Goal: Task Accomplishment & Management: Manage account settings

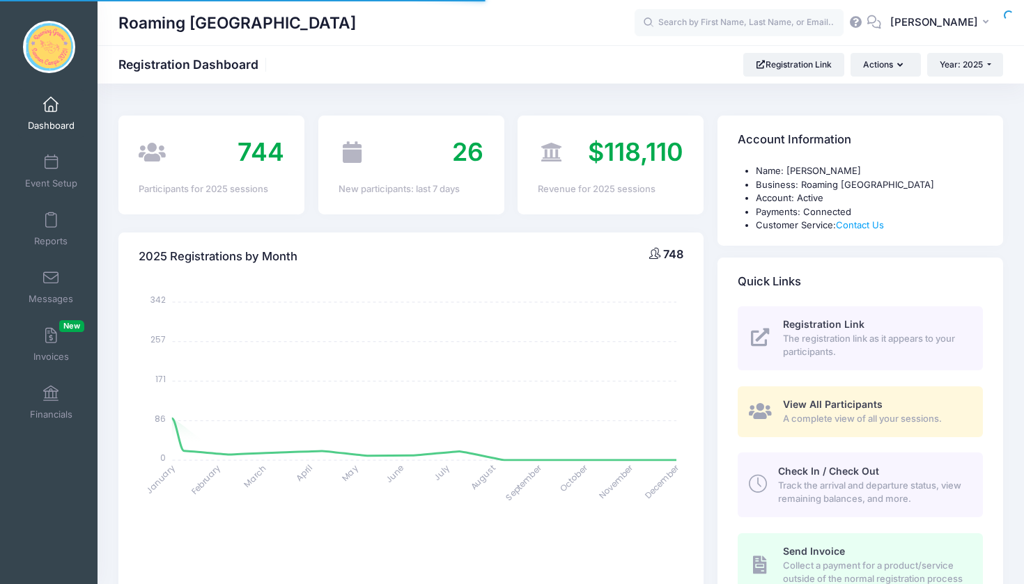
select select
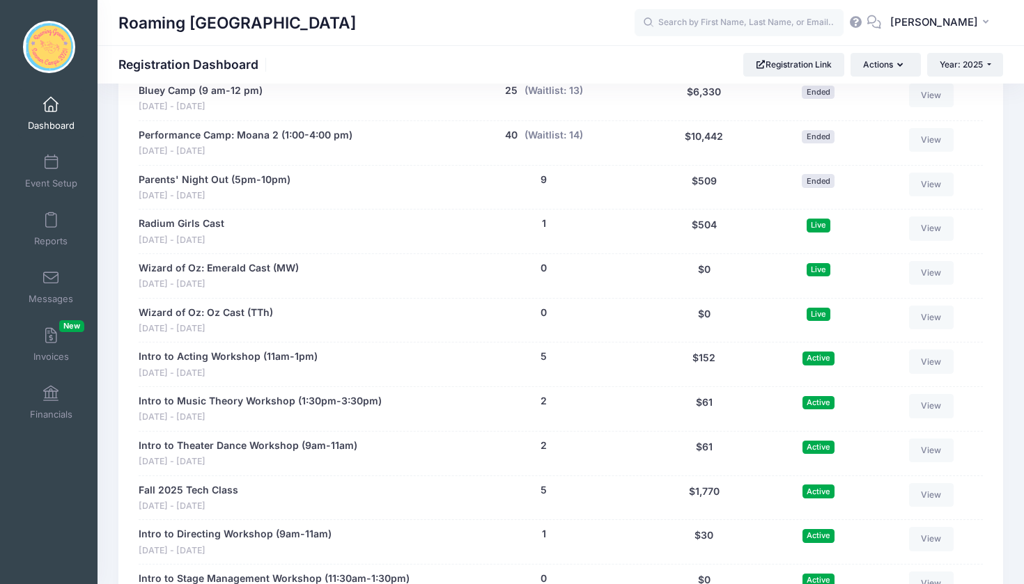
scroll to position [2579, 0]
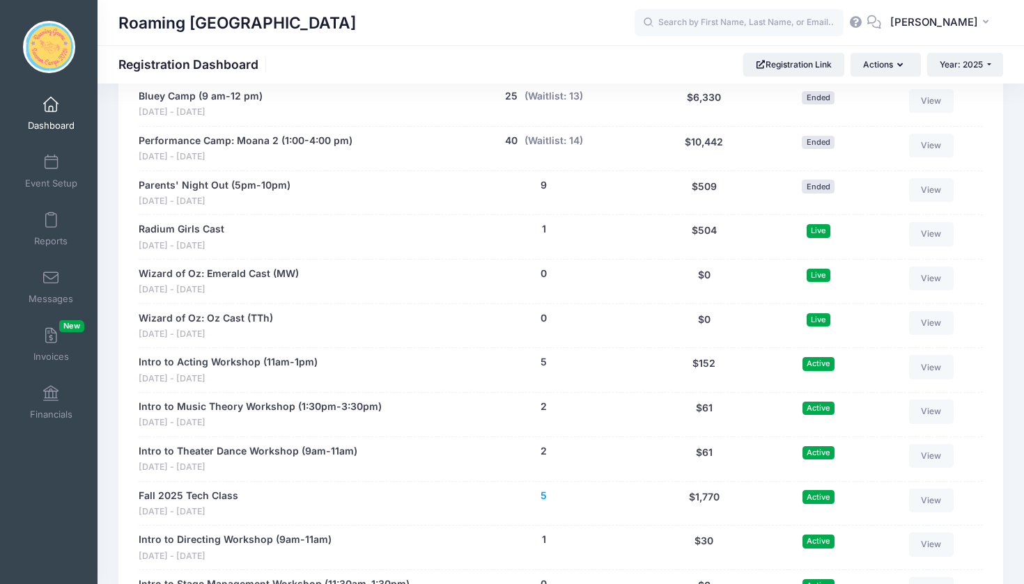
click at [542, 489] on button "5" at bounding box center [543, 496] width 6 height 15
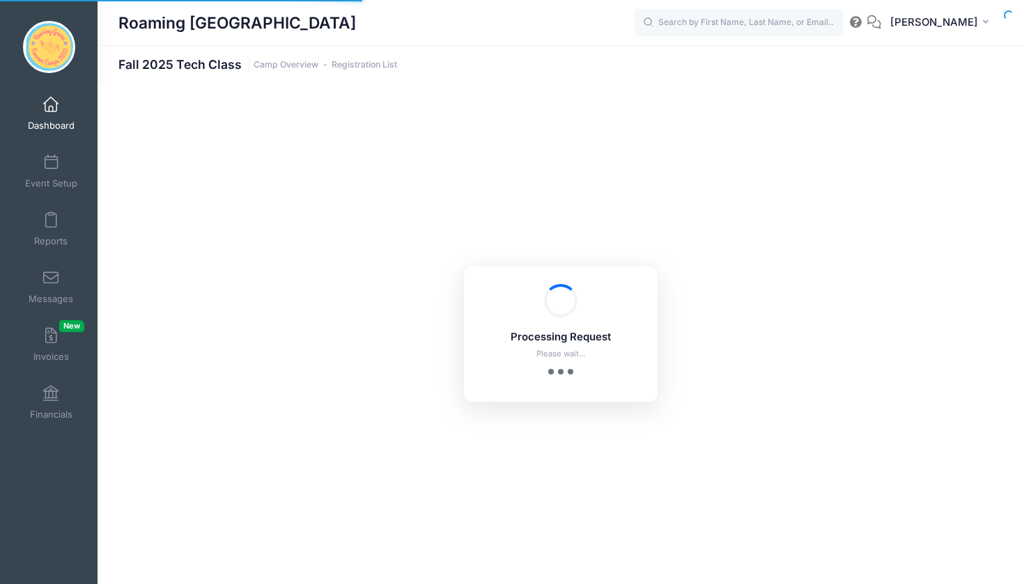
select select "10"
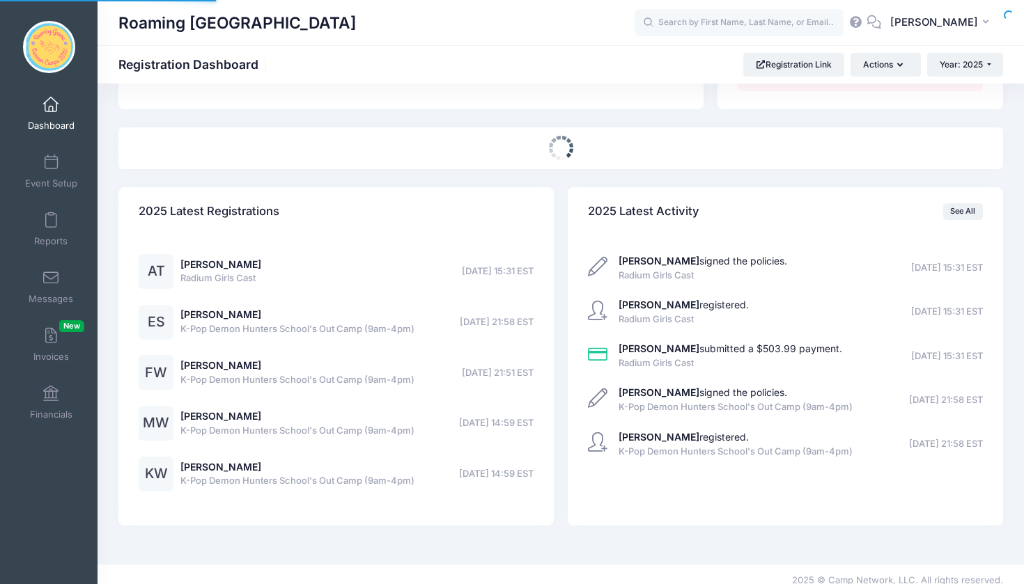
scroll to position [573, 0]
select select
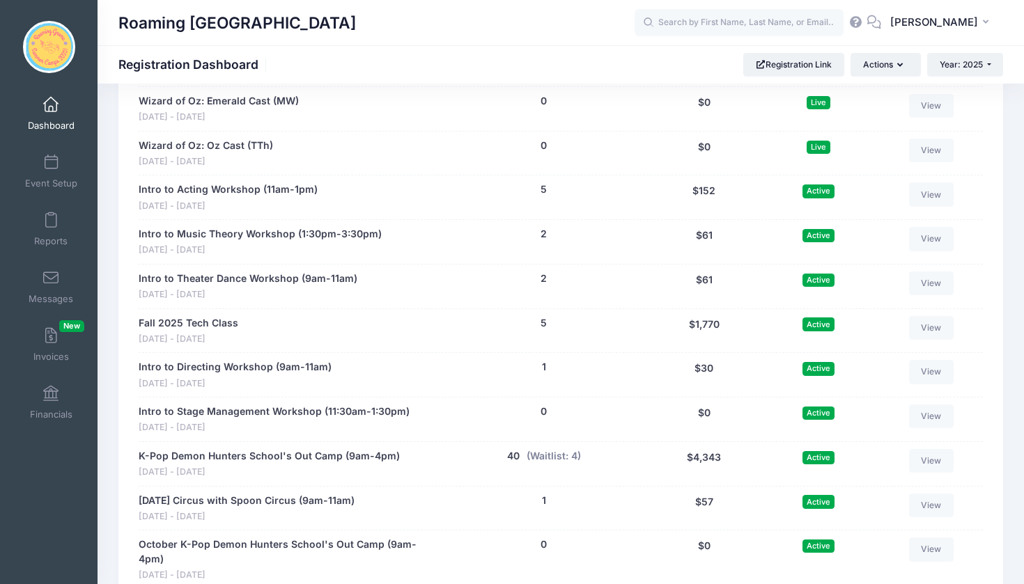
scroll to position [2753, 0]
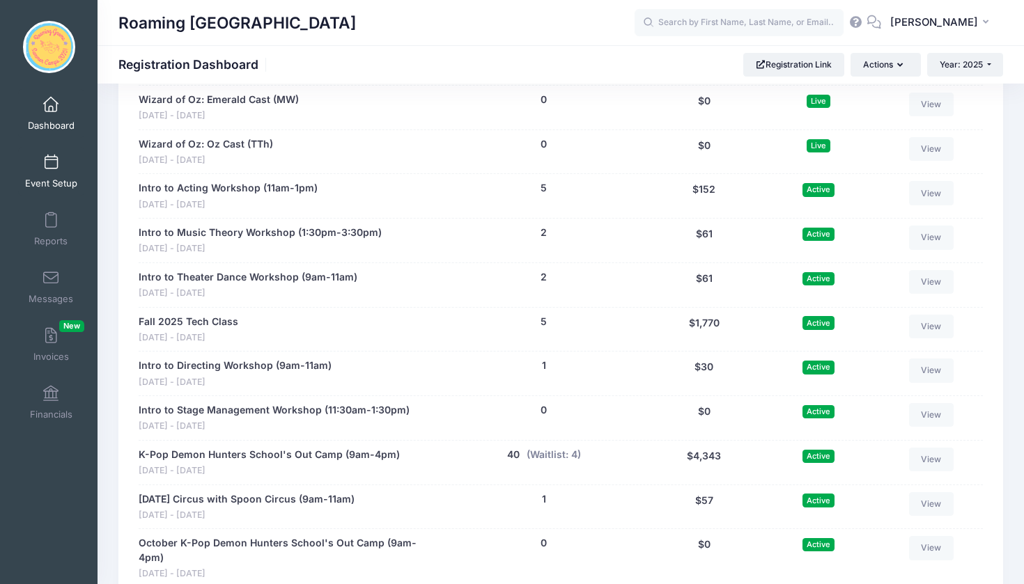
click at [51, 163] on span at bounding box center [51, 162] width 0 height 15
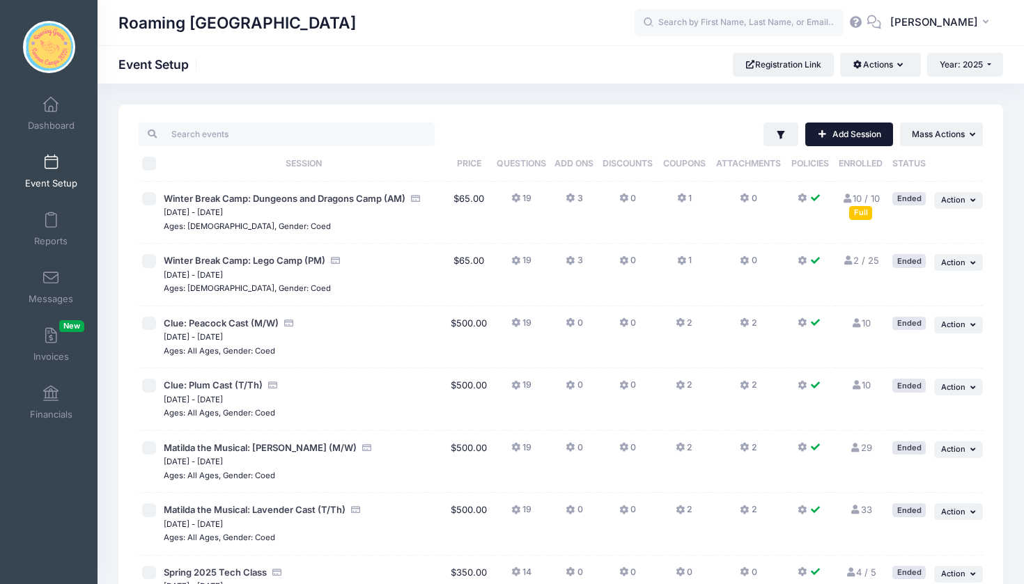
click at [852, 135] on link "Add Session" at bounding box center [849, 135] width 88 height 24
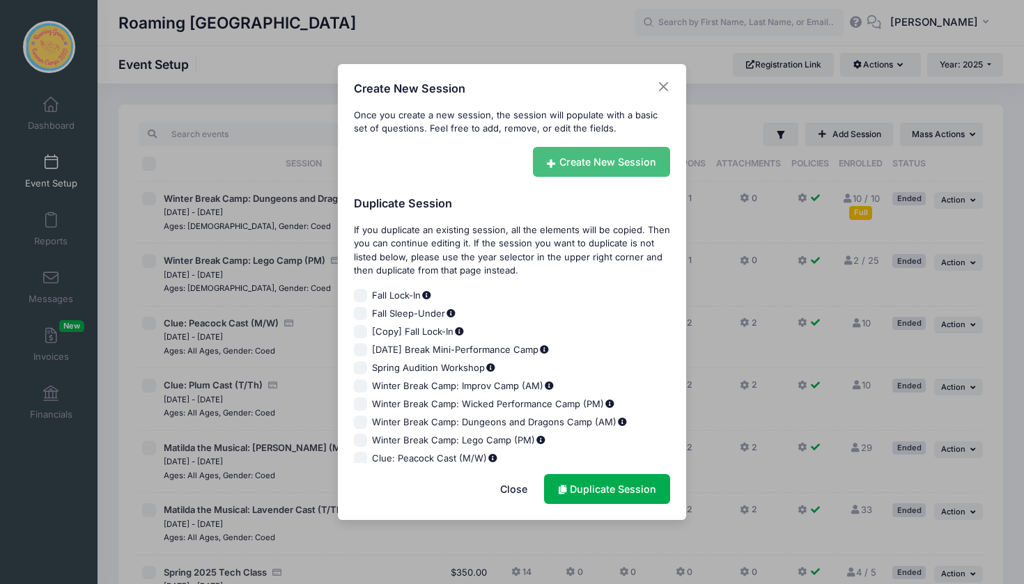
click at [614, 155] on link "Create New Session" at bounding box center [602, 162] width 138 height 30
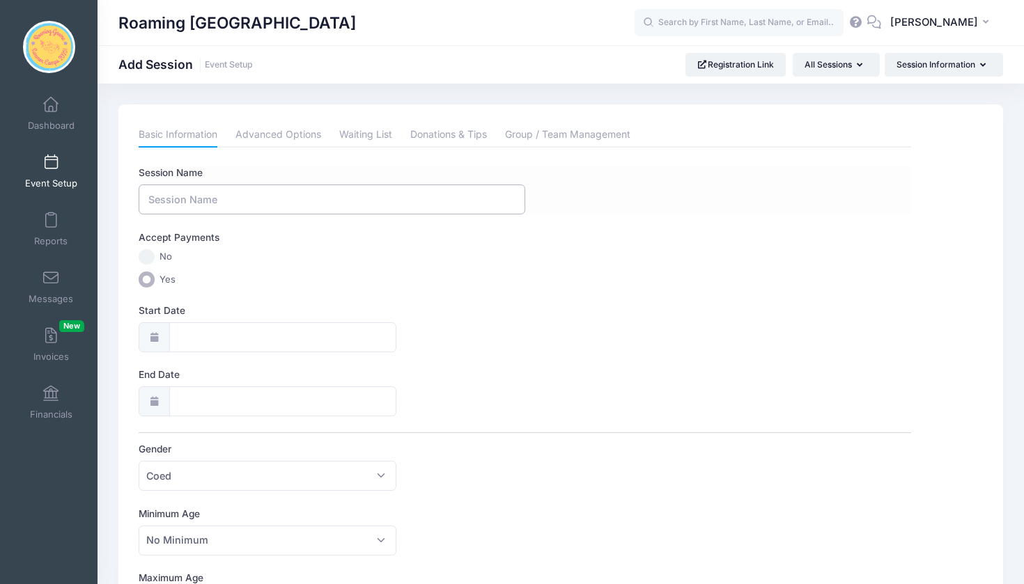
click at [289, 196] on input "Session Name" at bounding box center [332, 200] width 386 height 30
type input "Fall 2025 Costuming Class"
click at [252, 328] on input "Start Date" at bounding box center [282, 337] width 227 height 30
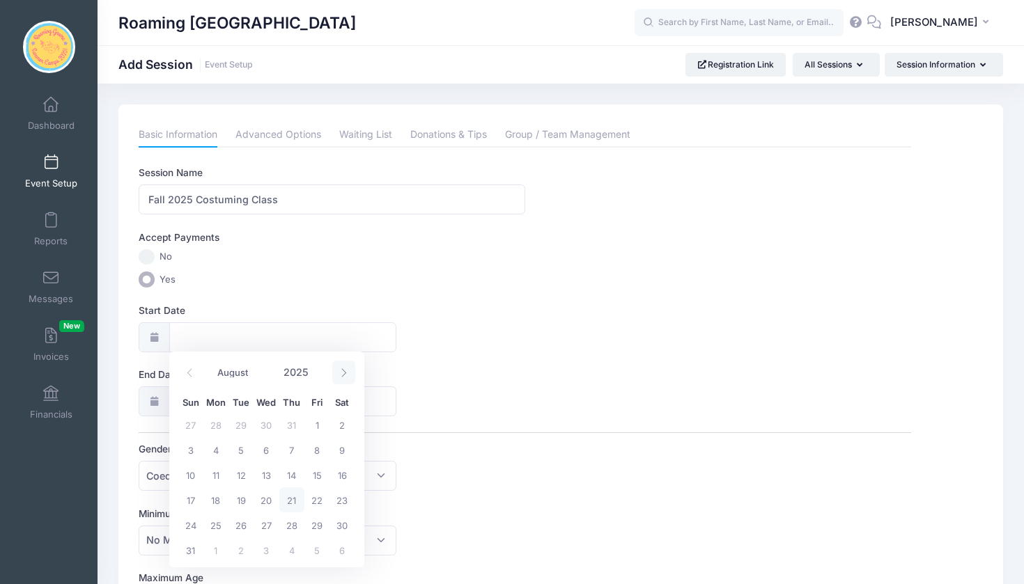
click at [345, 376] on icon at bounding box center [343, 372] width 9 height 9
select select "8"
click at [215, 451] on span "8" at bounding box center [215, 449] width 25 height 25
type input "09/08/2025"
type input "09/09/2025"
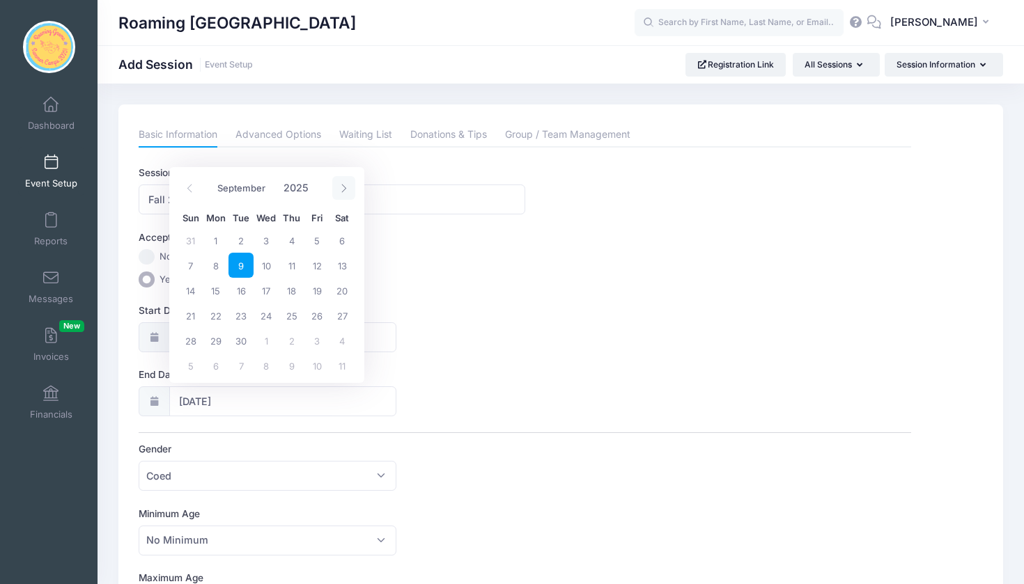
click at [345, 189] on icon at bounding box center [343, 188] width 5 height 8
select select "10"
click at [265, 366] on span "3" at bounding box center [266, 365] width 25 height 25
type input "12/03/2025"
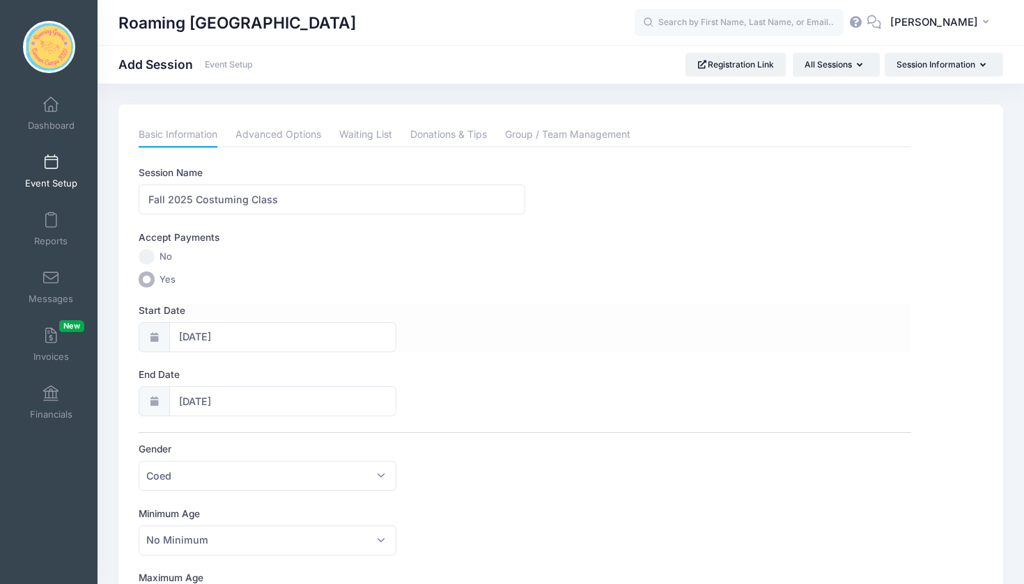
click at [439, 304] on label "Start Date" at bounding box center [332, 311] width 386 height 14
click at [396, 322] on input "09/08/2025" at bounding box center [282, 337] width 227 height 30
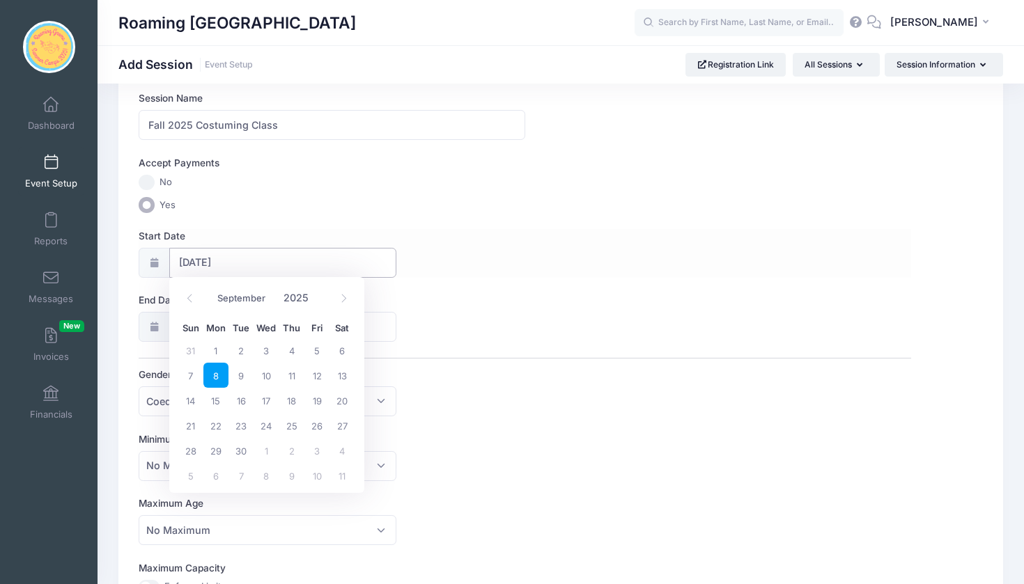
scroll to position [80, 0]
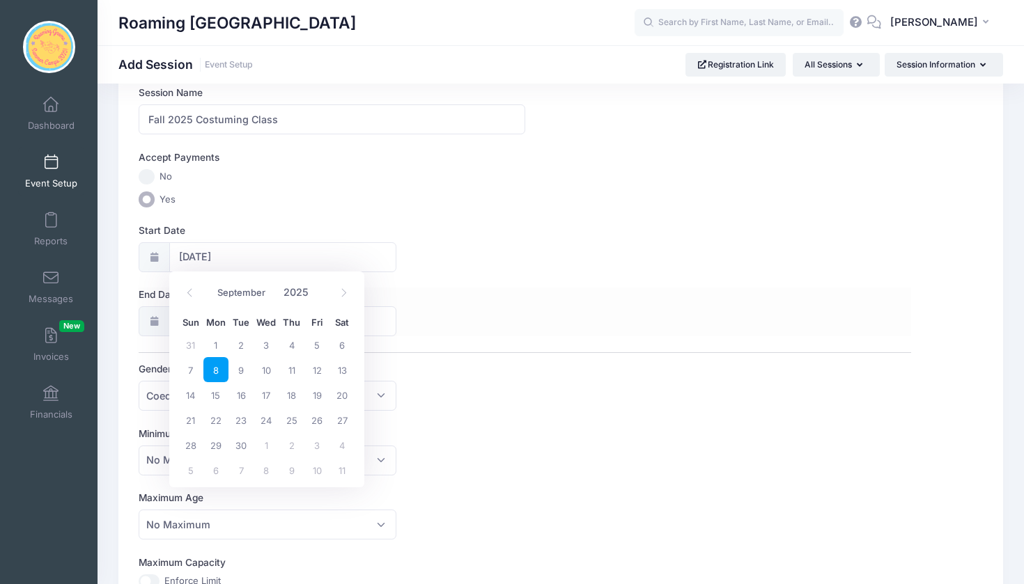
click at [439, 302] on div "End Date 12/03/2025" at bounding box center [525, 312] width 772 height 49
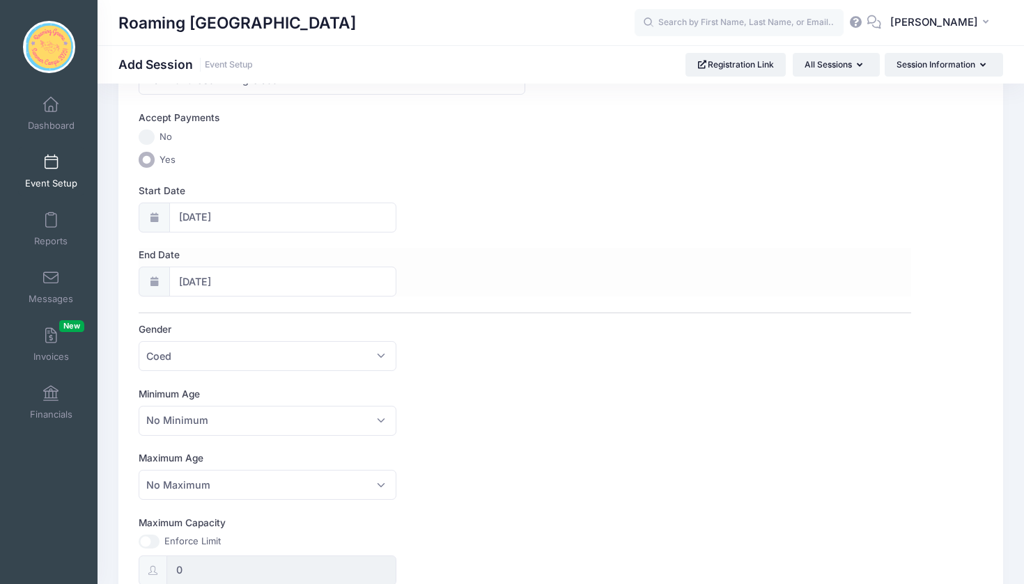
scroll to position [120, 0]
click at [382, 420] on span "No Minimum" at bounding box center [268, 420] width 258 height 30
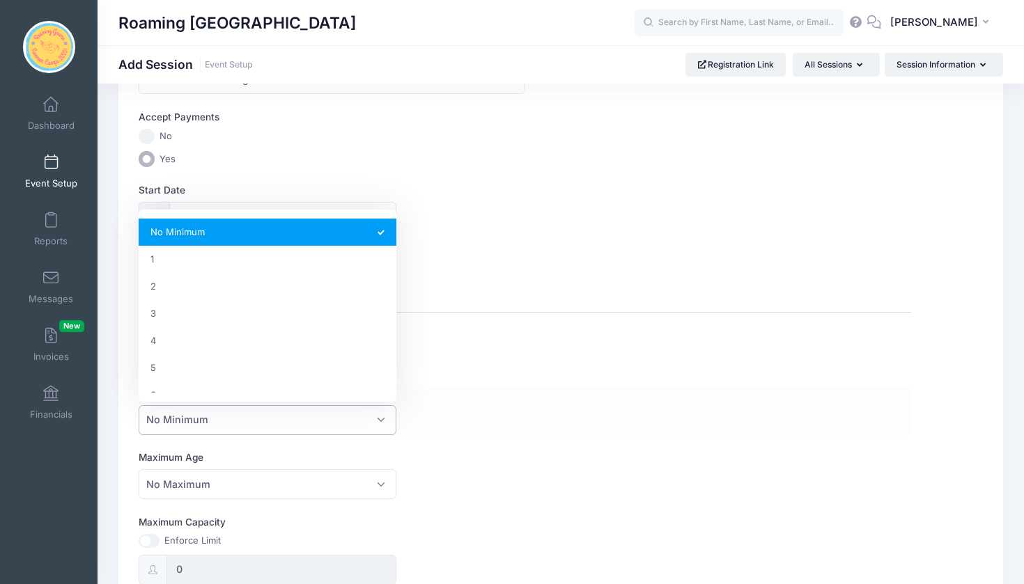
click at [382, 420] on span "No Minimum" at bounding box center [268, 420] width 258 height 30
click at [383, 416] on span "No Minimum" at bounding box center [268, 420] width 258 height 30
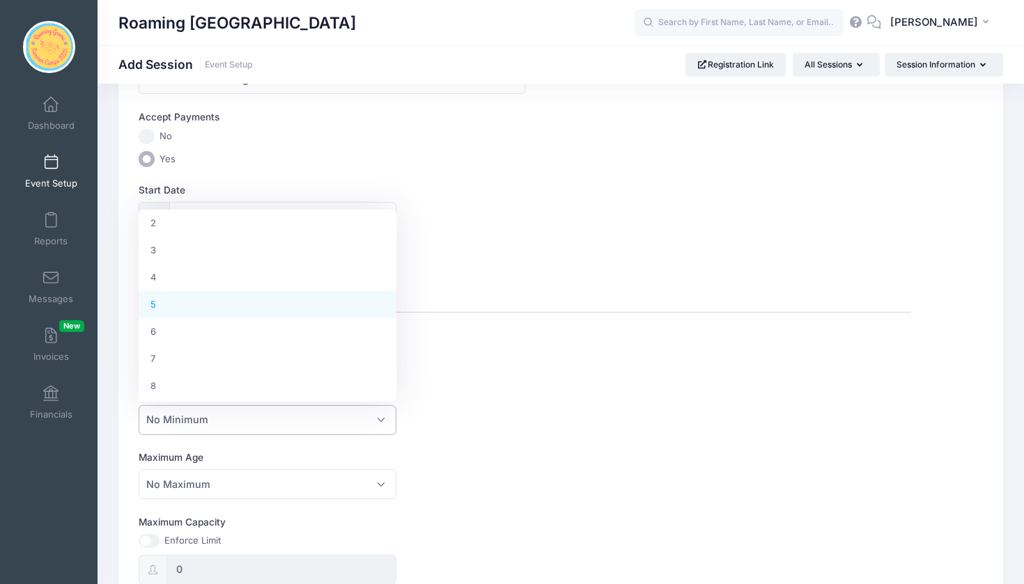
scroll to position [69, 0]
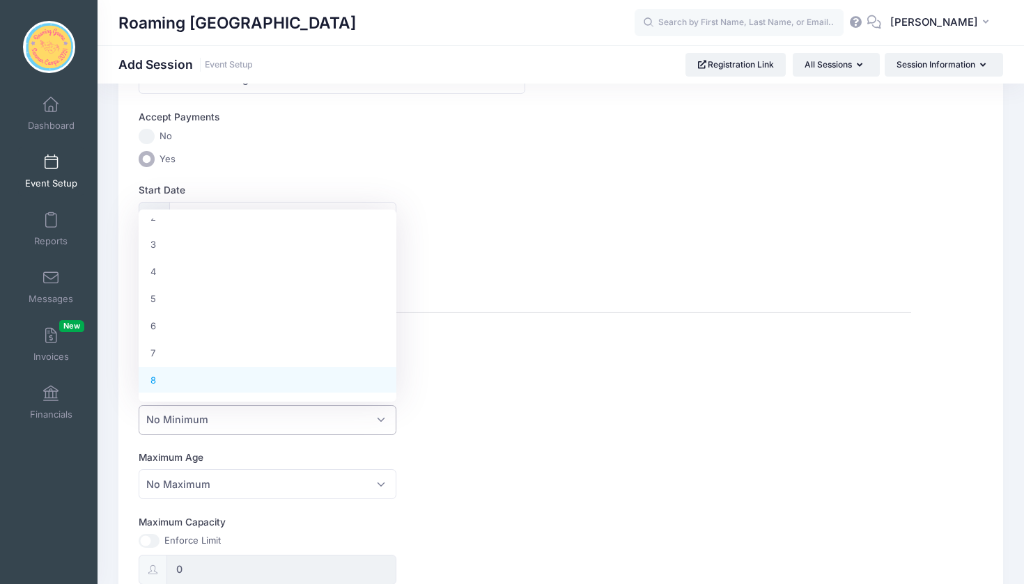
select select "8"
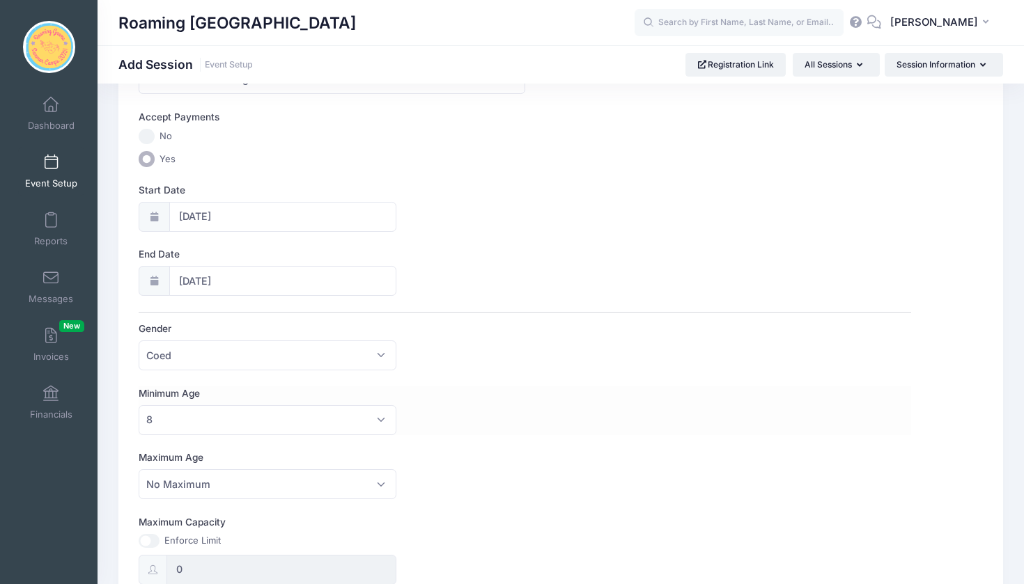
click at [466, 393] on label "Minimum Age" at bounding box center [332, 394] width 386 height 14
click at [139, 405] on select "No Minimum 1 2 3 4 5 6 7 8 9 10 11 12 13 14 15 16 17 18 19 20 21 22 23 24 25 26…" at bounding box center [139, 405] width 1 height 1
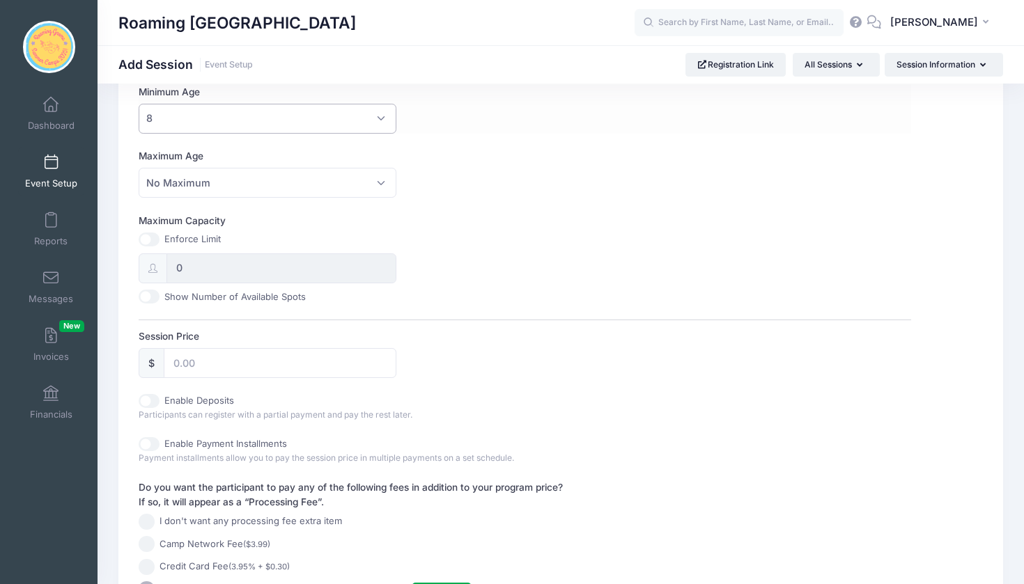
scroll to position [435, 0]
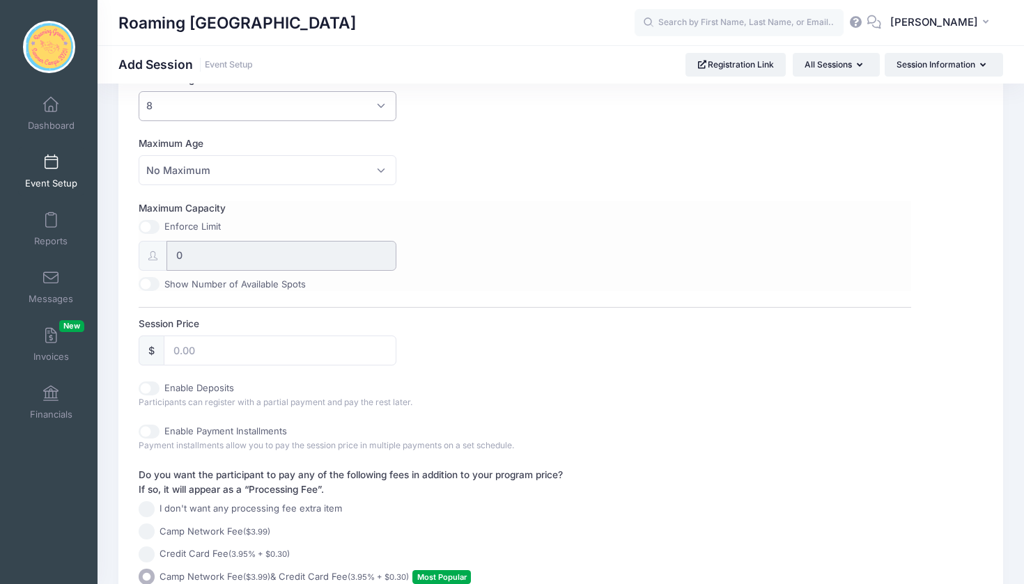
click at [193, 255] on input "0" at bounding box center [281, 256] width 230 height 30
click at [190, 251] on input "0" at bounding box center [281, 256] width 230 height 30
click at [150, 224] on input "Maximum Capacity" at bounding box center [149, 227] width 21 height 14
checkbox input "true"
type input "10"
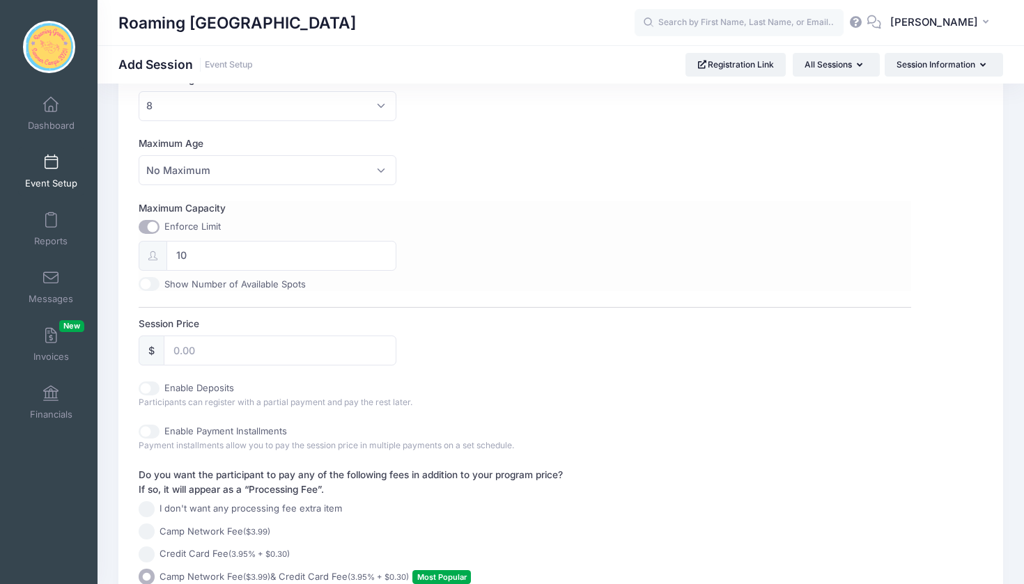
click at [491, 250] on div "Maximum Capacity Enforce Limit 10 Show Number of Available Spots" at bounding box center [525, 246] width 772 height 90
click at [208, 354] on input "Session Price" at bounding box center [280, 351] width 233 height 30
type input "400"
click at [506, 345] on div "Session Price $ 400" at bounding box center [525, 341] width 772 height 49
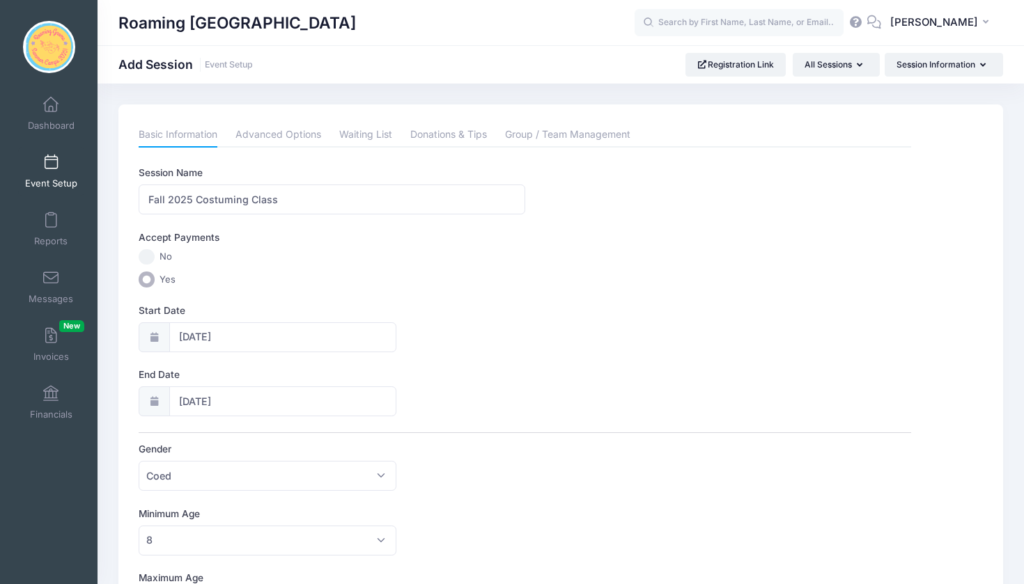
scroll to position [0, 0]
click at [320, 198] on input "Fall 2025 Costuming Class" at bounding box center [332, 200] width 386 height 30
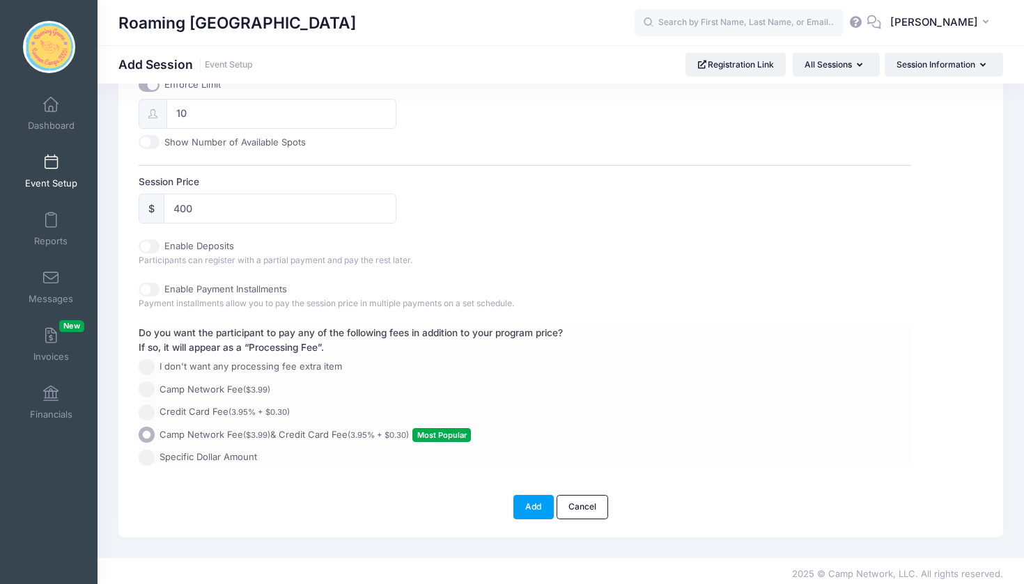
scroll to position [576, 0]
type input "Fall 2025 Costuming Class ([DATE] and [DATE] 5-7)"
click at [538, 497] on button "Add" at bounding box center [533, 508] width 40 height 24
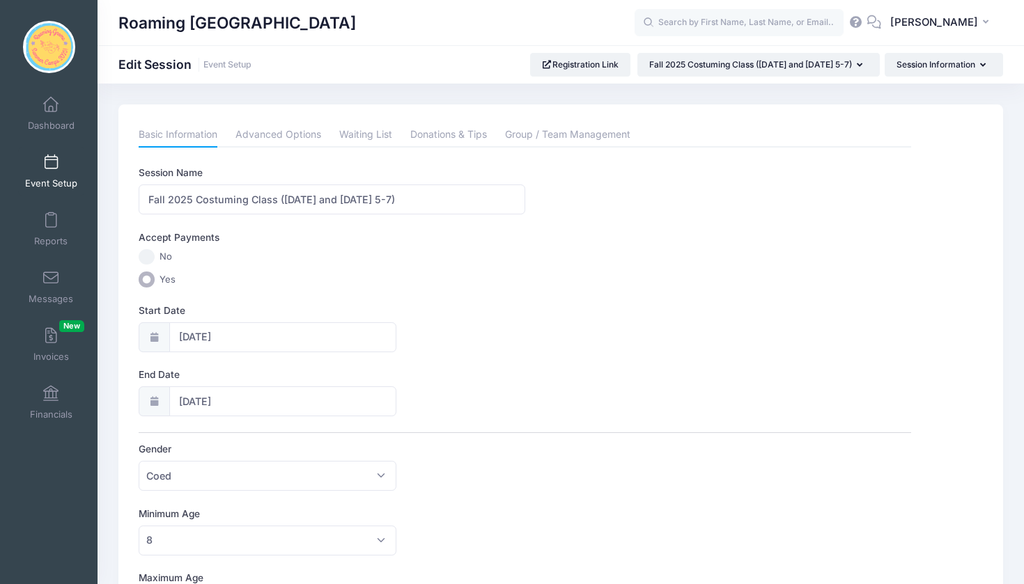
click at [51, 168] on span at bounding box center [51, 162] width 0 height 15
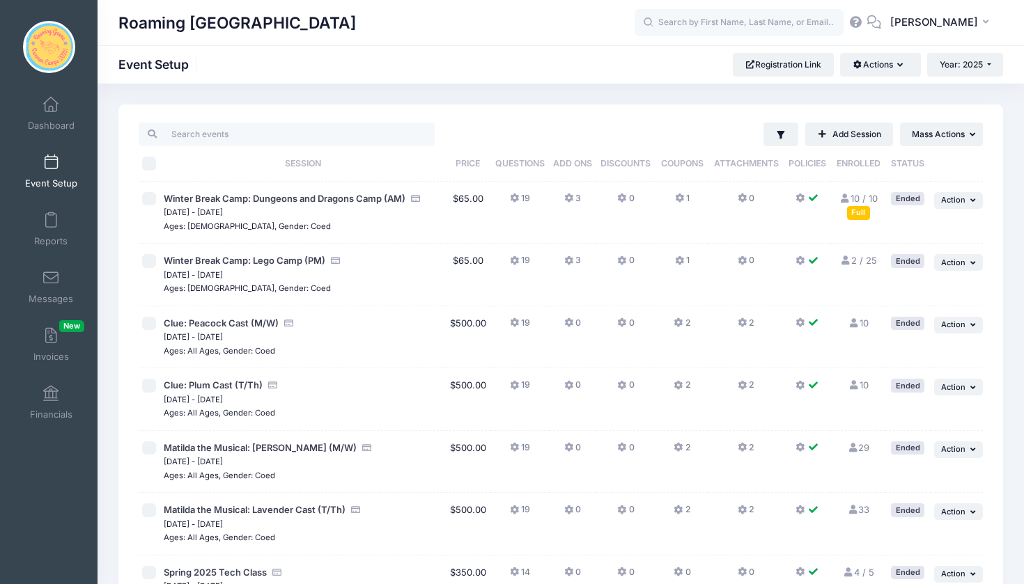
click at [806, 212] on button at bounding box center [807, 202] width 25 height 20
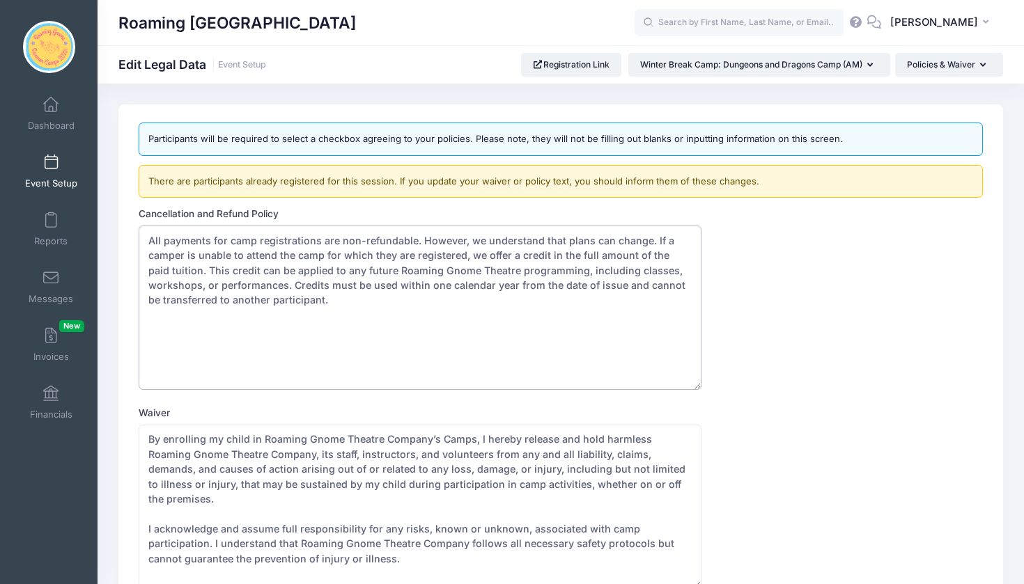
drag, startPoint x: 327, startPoint y: 302, endPoint x: 88, endPoint y: 212, distance: 254.6
click at [88, 212] on div "My Events Dashboard Reports" at bounding box center [512, 359] width 1024 height 719
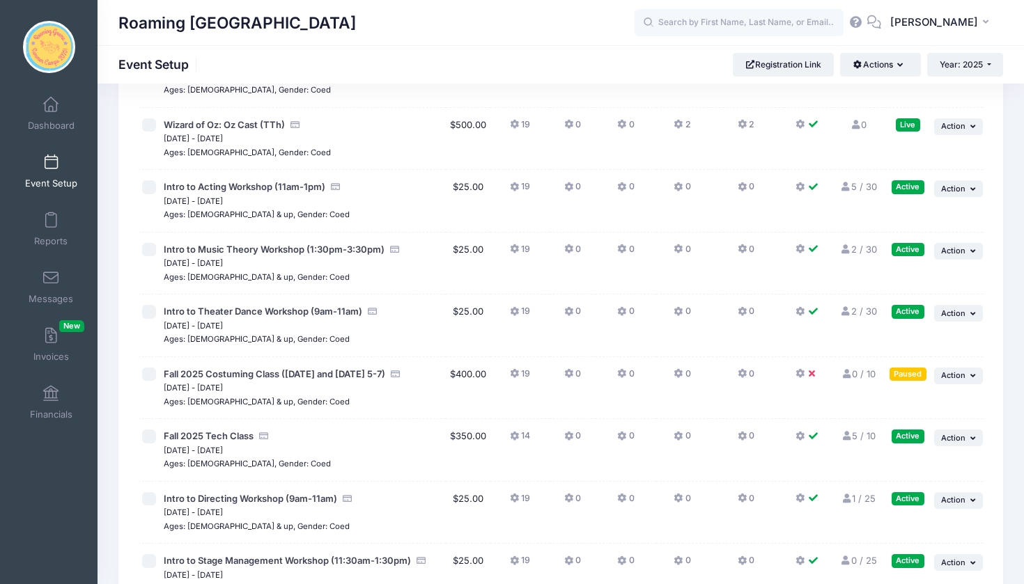
scroll to position [2992, 0]
click at [805, 366] on button at bounding box center [807, 376] width 25 height 20
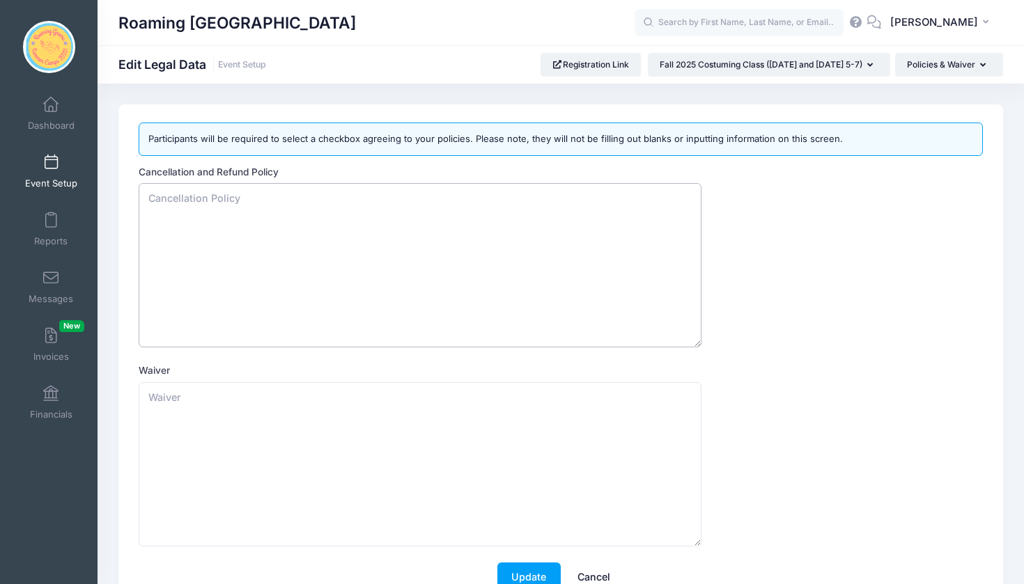
click at [373, 242] on textarea "Cancellation and Refund Policy" at bounding box center [420, 265] width 563 height 164
paste textarea "All payments for camp registrations are non-refundable. However, we understand …"
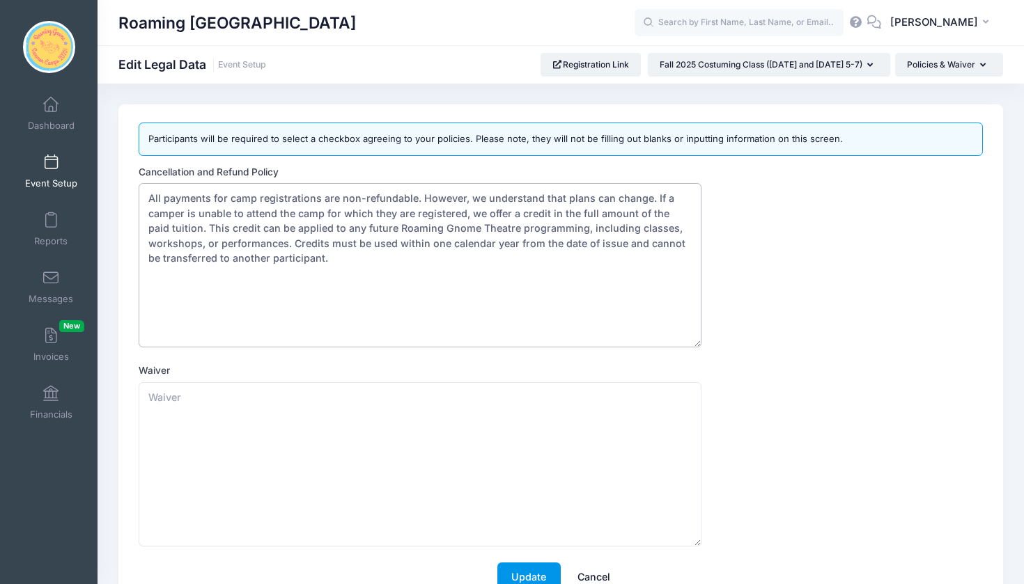
type textarea "All payments for camp registrations are non-refundable. However, we understand …"
click at [521, 575] on button "Update" at bounding box center [528, 578] width 63 height 30
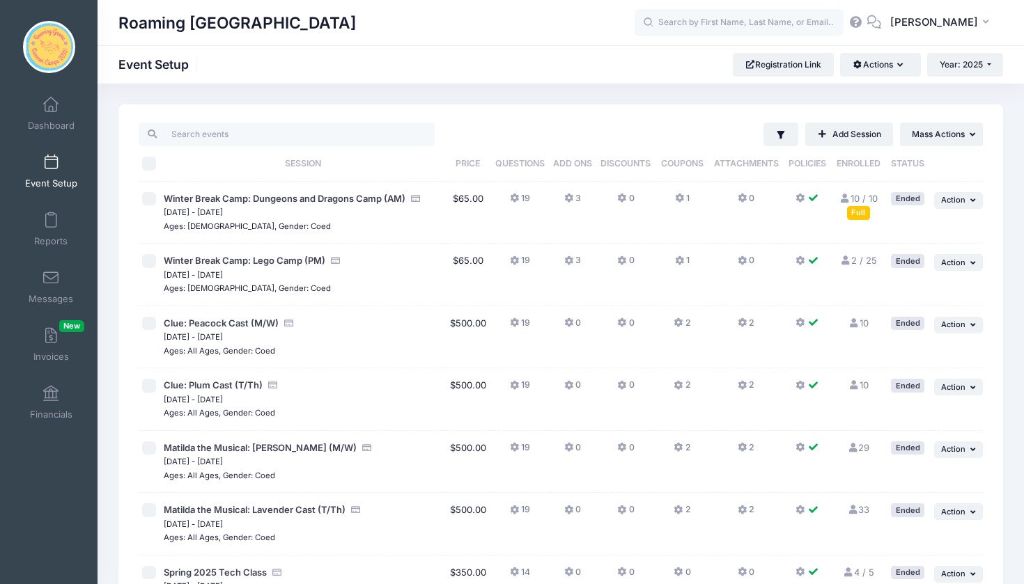
click at [806, 208] on button at bounding box center [807, 202] width 25 height 20
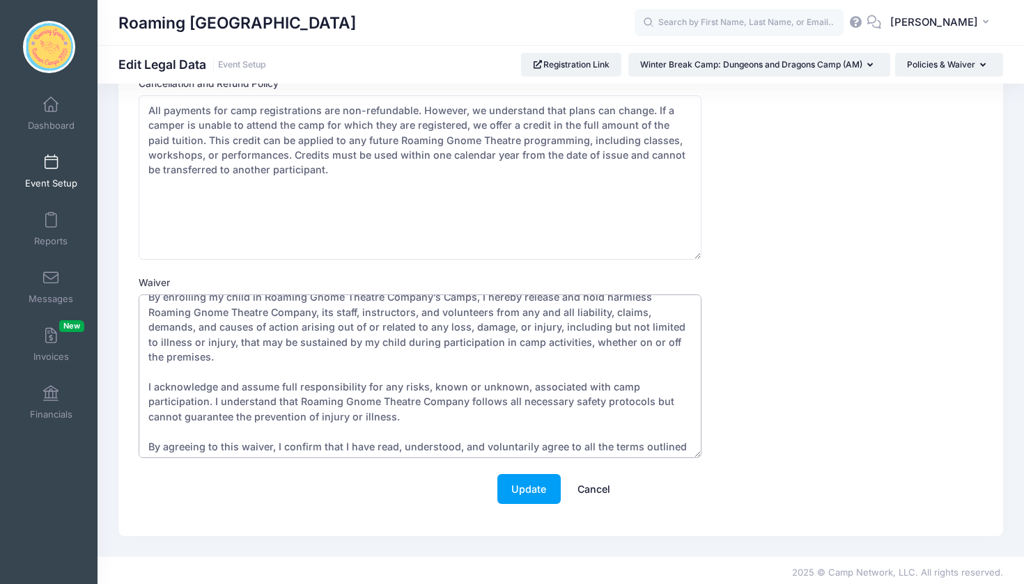
scroll to position [132, 0]
drag, startPoint x: 148, startPoint y: 439, endPoint x: 506, endPoint y: 584, distance: 385.9
click at [506, 584] on div "Roaming [GEOGRAPHIC_DATA]" at bounding box center [512, 227] width 1024 height 719
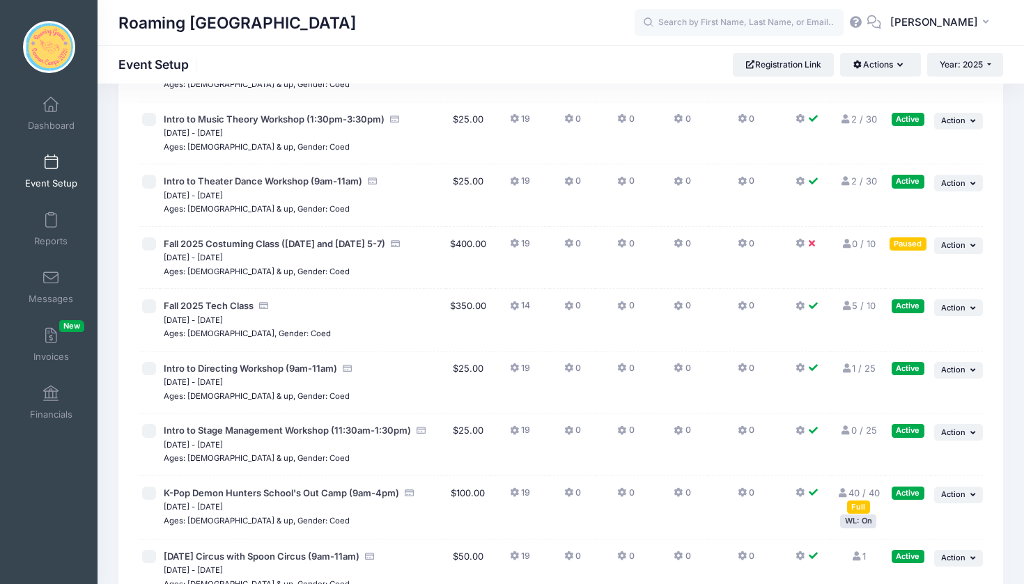
scroll to position [3090, 0]
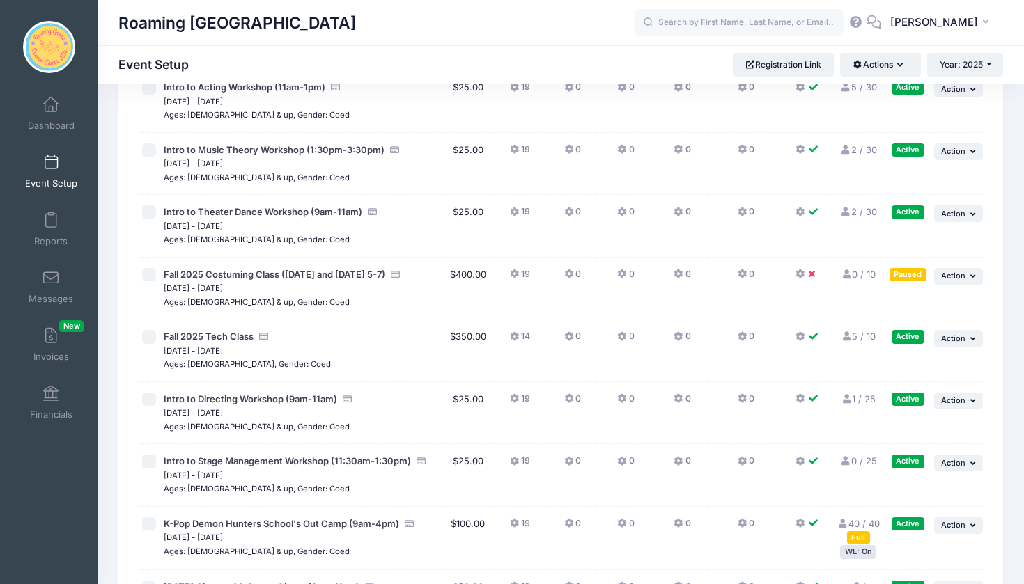
click at [802, 274] on icon at bounding box center [800, 274] width 11 height 0
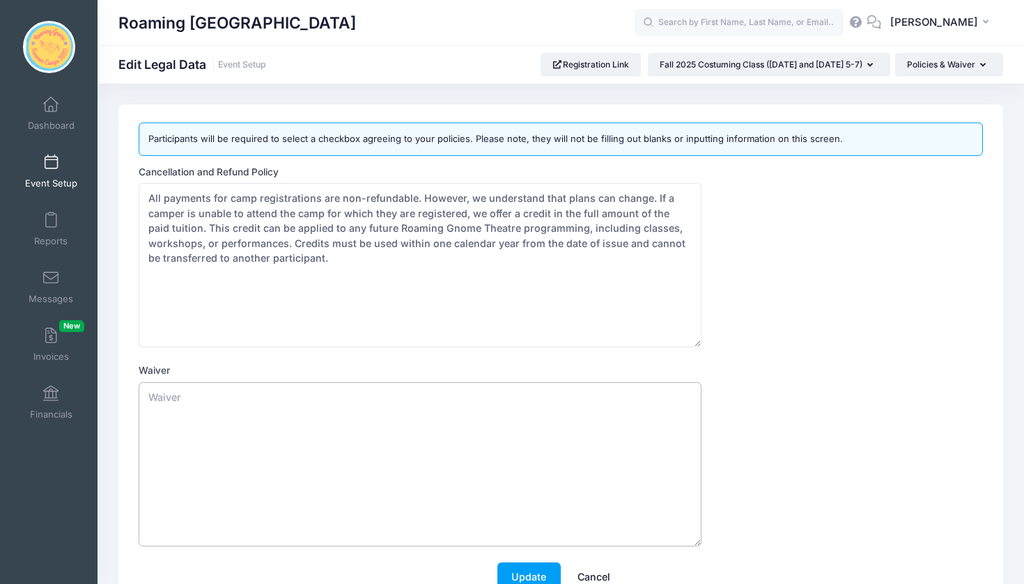
click at [344, 393] on textarea "Waiver" at bounding box center [420, 464] width 563 height 164
paste textarea "By enrolling my child in Roaming Gnome Theatre Company’s Camps, I hereby releas…"
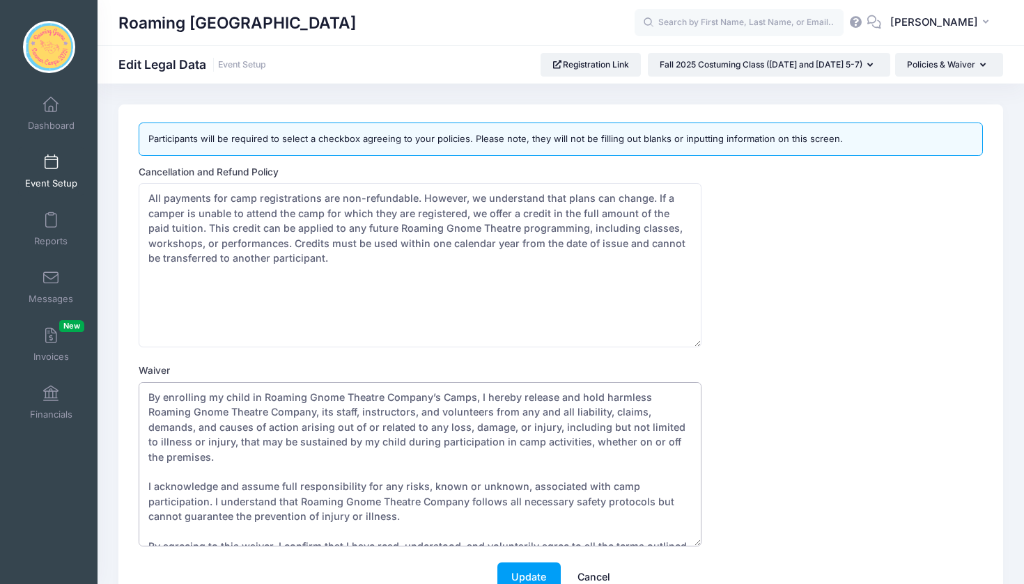
scroll to position [4, 0]
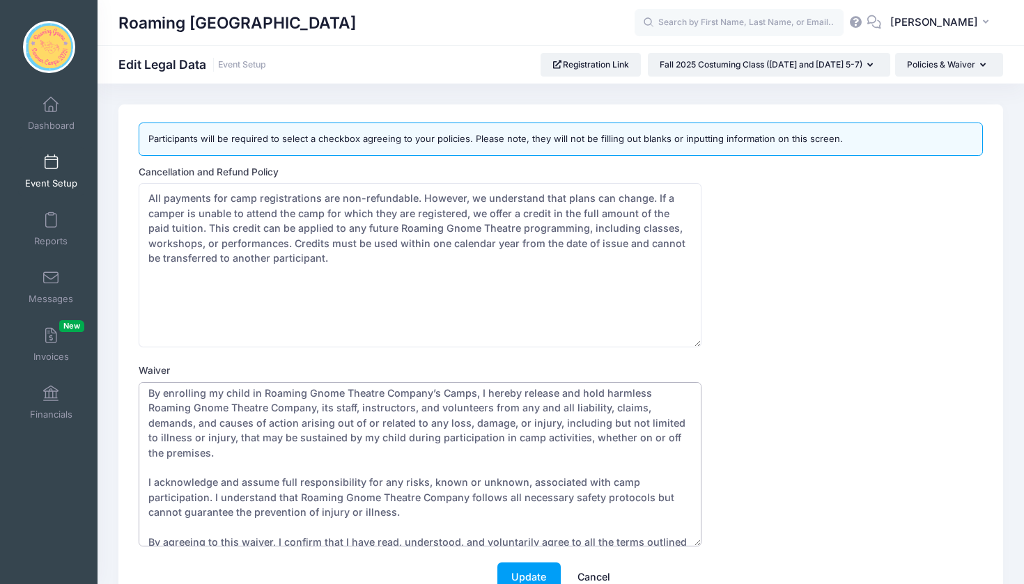
click at [469, 393] on textarea "By enrolling my child in Roaming Gnome Theatre Company’s Camps, I hereby releas…" at bounding box center [420, 464] width 563 height 164
type textarea "By enrolling my child in Roaming Gnome Theatre Company’s camps and classes, I h…"
click at [540, 573] on button "Update" at bounding box center [528, 578] width 63 height 30
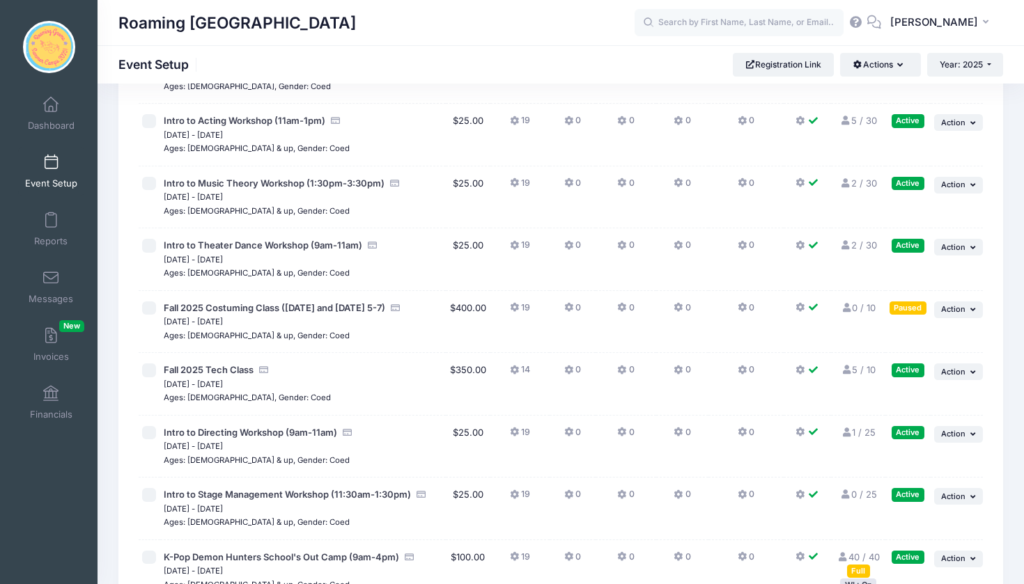
scroll to position [3065, 0]
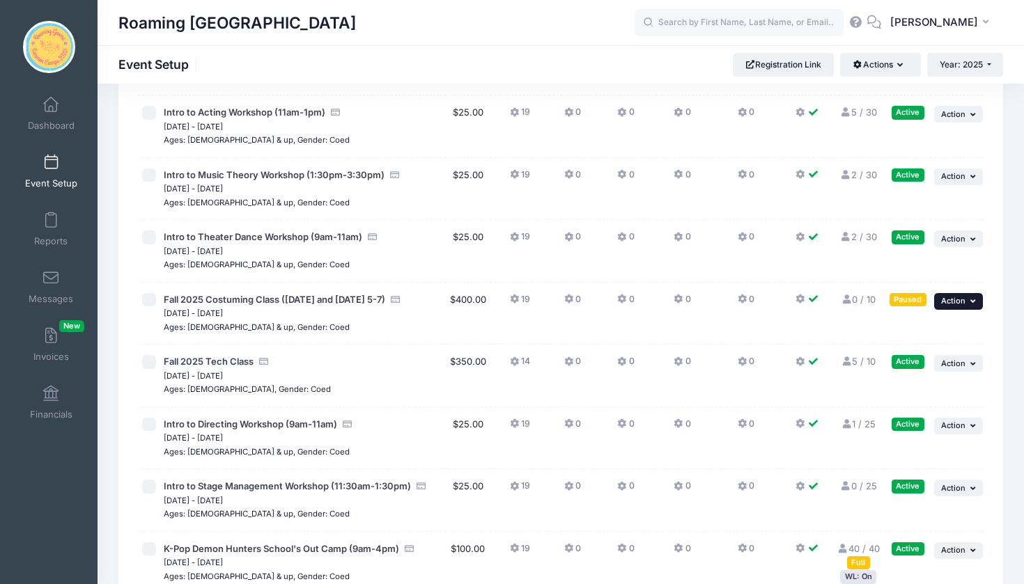
click at [953, 296] on span "Action" at bounding box center [953, 301] width 24 height 10
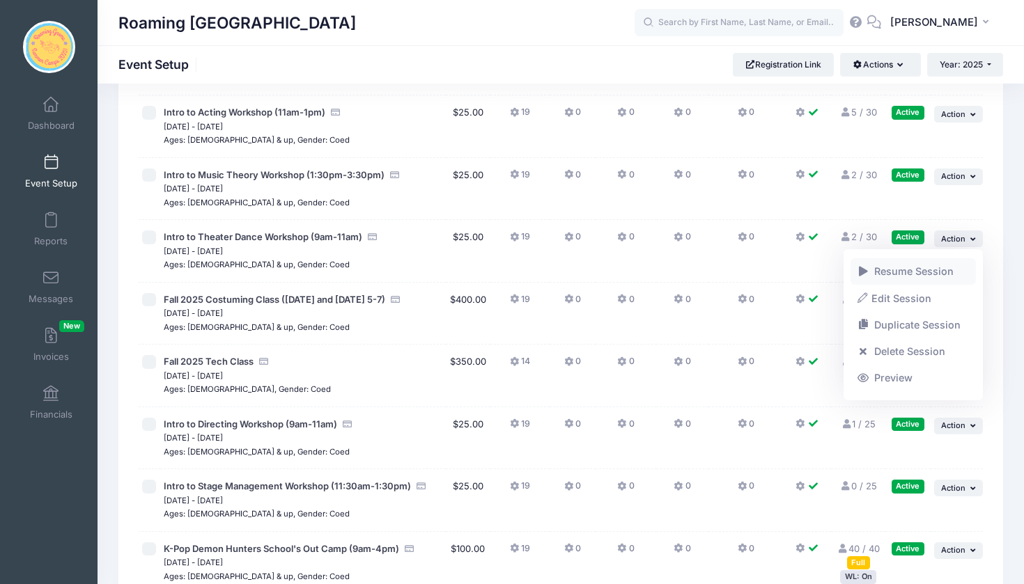
click at [939, 269] on link "Resume Session" at bounding box center [913, 271] width 126 height 26
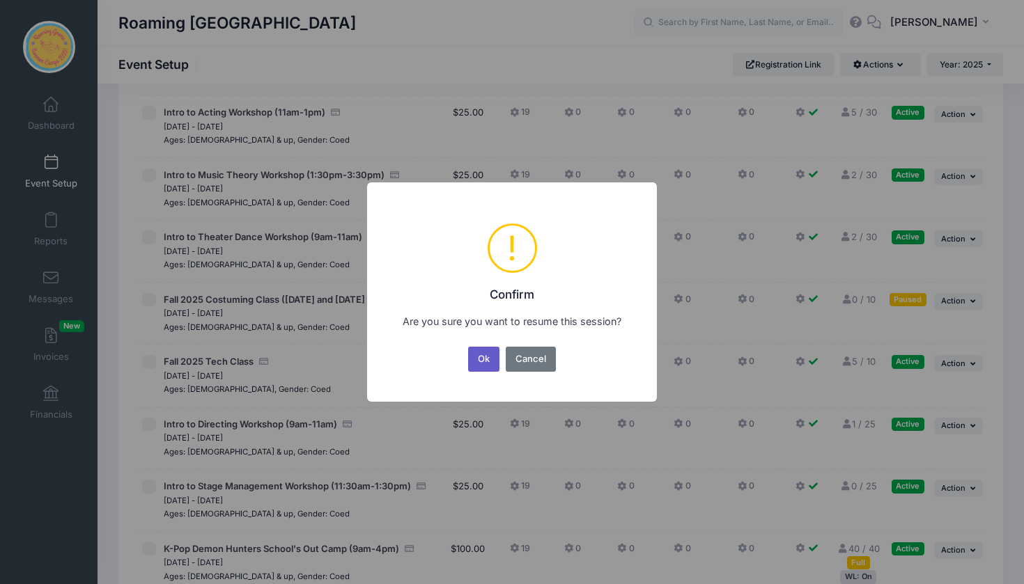
click at [483, 353] on button "Ok" at bounding box center [484, 359] width 32 height 25
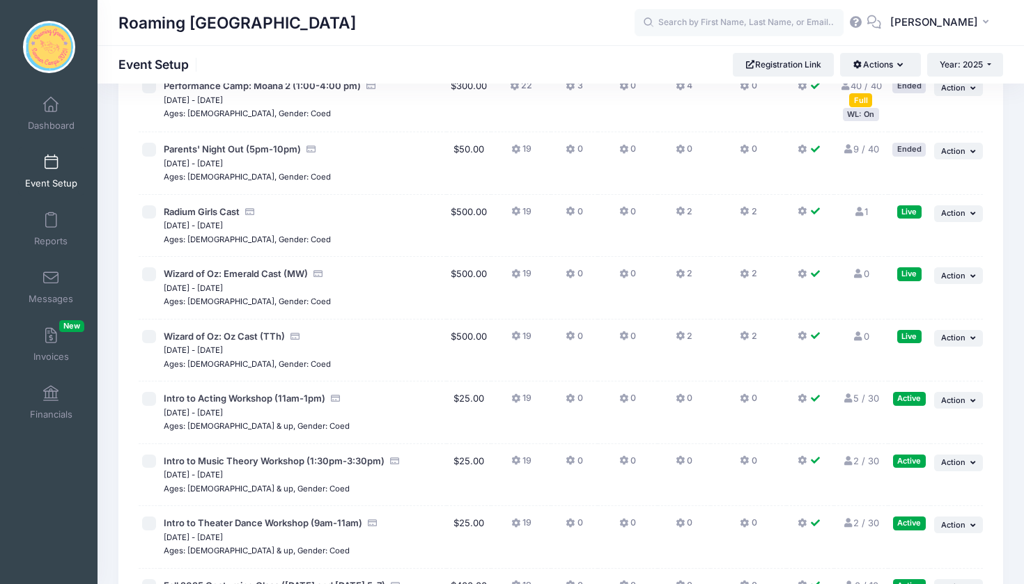
scroll to position [2768, 0]
